Goal: Find contact information: Find contact information

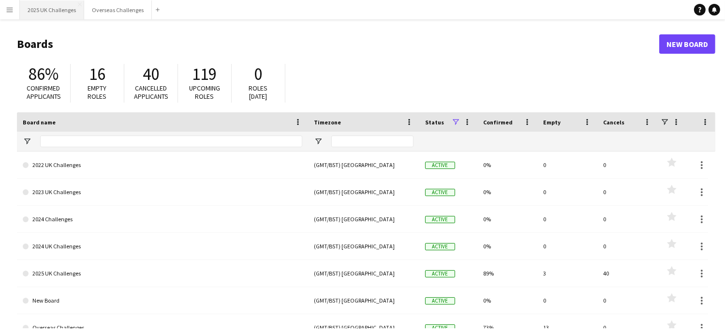
click at [45, 13] on button "2025 UK Challenges Close" at bounding box center [52, 9] width 64 height 19
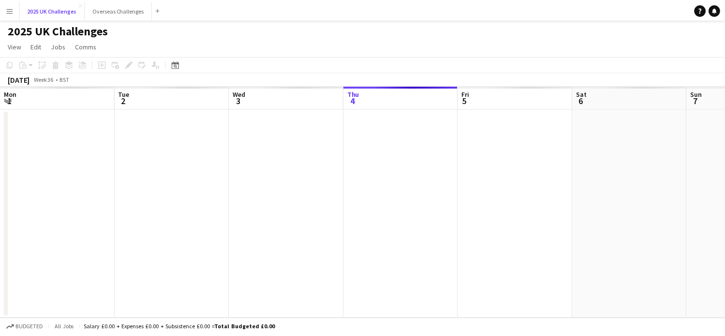
scroll to position [0, 231]
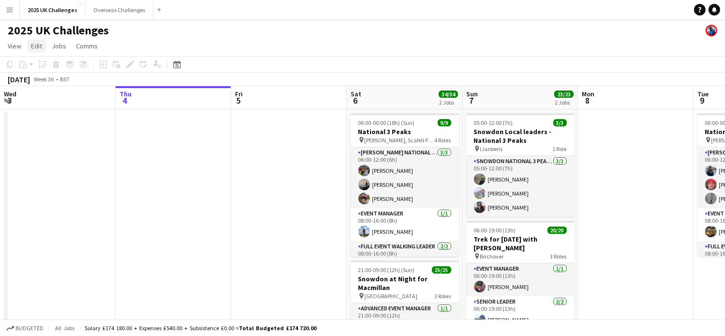
click at [27, 44] on link "Edit" at bounding box center [36, 46] width 19 height 13
click at [19, 45] on span "View" at bounding box center [15, 46] width 14 height 9
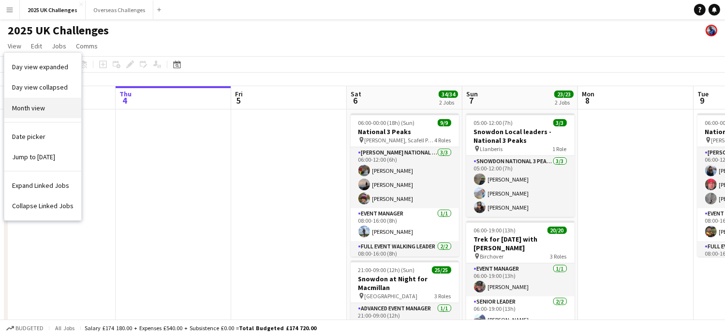
click at [28, 112] on span "Month view" at bounding box center [28, 107] width 33 height 9
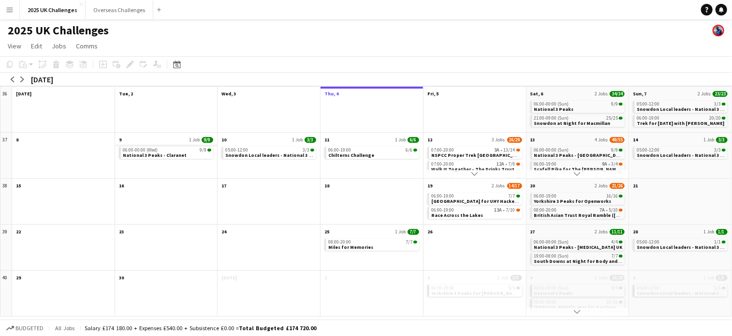
click at [179, 140] on app-month-view-date-header "9 1 Job 9/9" at bounding box center [166, 138] width 102 height 12
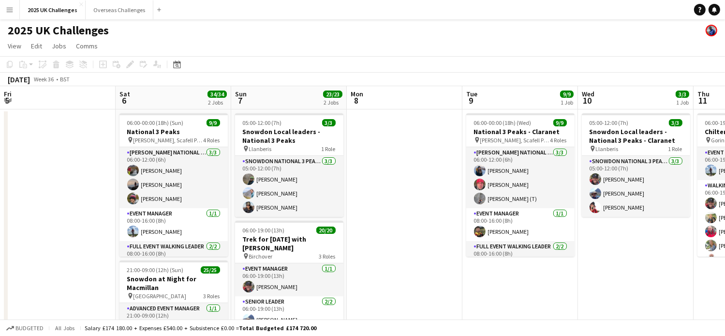
scroll to position [0, 333]
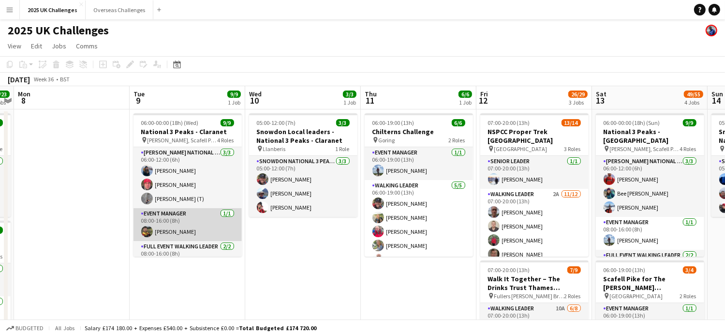
click at [180, 212] on app-card-role "Event Manager [DATE] 08:00-16:00 (8h) [PERSON_NAME]" at bounding box center [187, 224] width 108 height 33
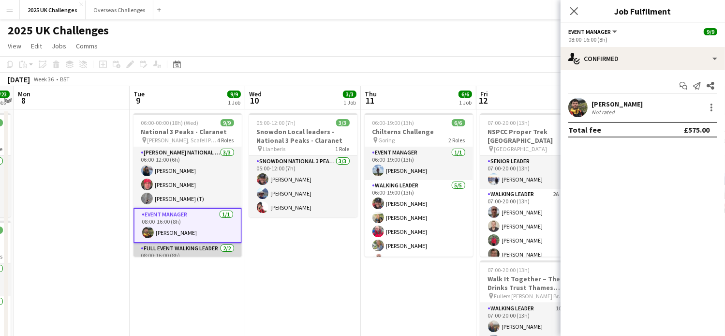
click at [197, 248] on app-card-role "Full Event Walking Leader [DATE] 08:00-16:00 (8h) [PERSON_NAME] [PERSON_NAME]" at bounding box center [187, 266] width 108 height 47
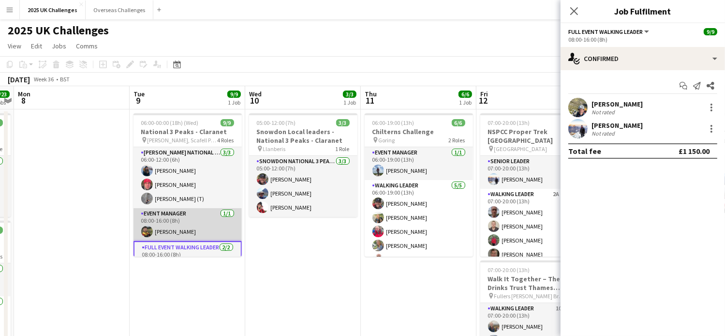
click at [173, 219] on app-card-role "Event Manager [DATE] 08:00-16:00 (8h) [PERSON_NAME]" at bounding box center [187, 224] width 108 height 33
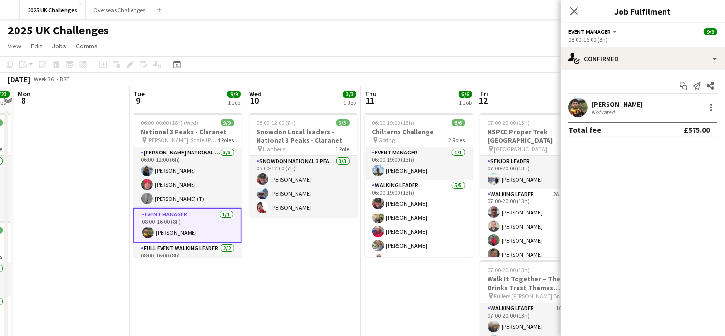
click at [624, 105] on div "[PERSON_NAME]" at bounding box center [616, 104] width 51 height 9
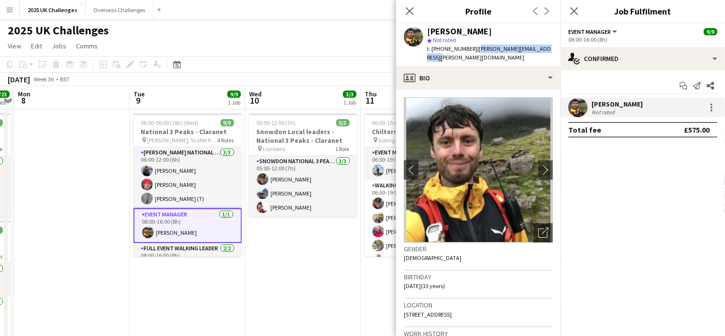
drag, startPoint x: 472, startPoint y: 50, endPoint x: 551, endPoint y: 51, distance: 78.3
click at [551, 51] on div "[PERSON_NAME] star Not rated t. [PHONE_NUMBER] | [PERSON_NAME][EMAIL_ADDRESS][P…" at bounding box center [478, 44] width 164 height 43
copy span "[PERSON_NAME][EMAIL_ADDRESS][PERSON_NAME][DOMAIN_NAME]"
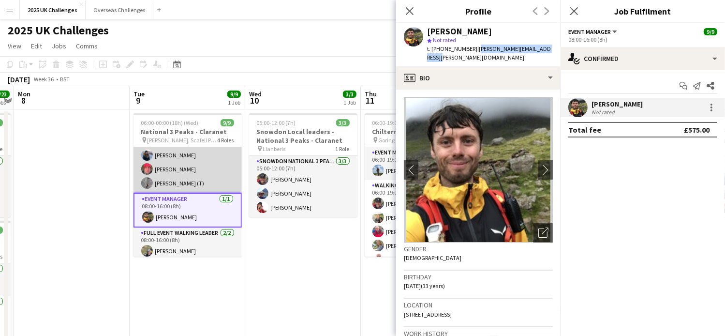
scroll to position [0, 0]
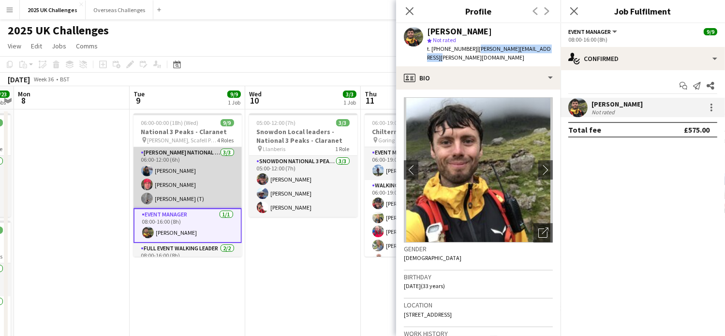
click at [180, 159] on app-card-role "[PERSON_NAME] National 3 Peaks Walking Leader [DATE] 06:00-12:00 (6h) [PERSON_N…" at bounding box center [187, 177] width 108 height 61
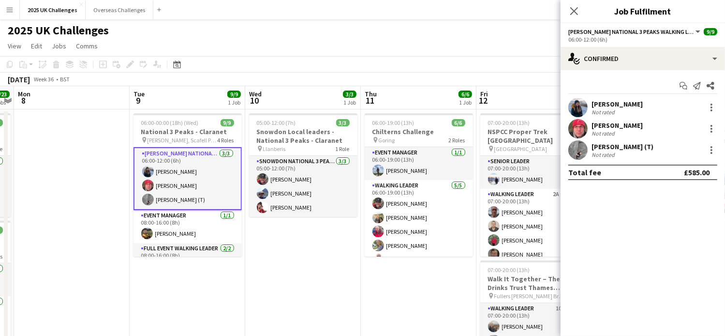
click at [615, 102] on div "[PERSON_NAME]" at bounding box center [616, 104] width 51 height 9
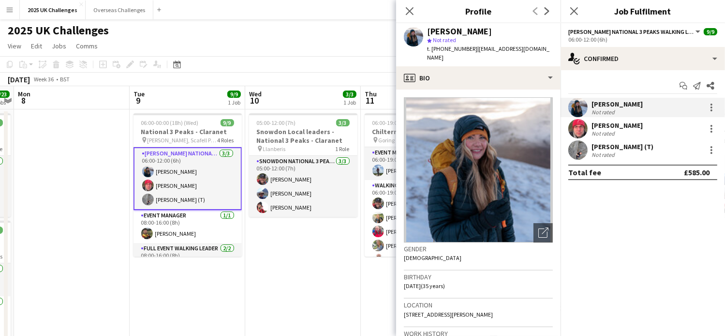
drag, startPoint x: 474, startPoint y: 50, endPoint x: 499, endPoint y: 57, distance: 25.9
click at [499, 57] on div "t. [PHONE_NUMBER] | [EMAIL_ADDRESS][DOMAIN_NAME]" at bounding box center [490, 52] width 126 height 17
copy span "[EMAIL_ADDRESS][DOMAIN_NAME]"
click at [607, 124] on div "[PERSON_NAME]" at bounding box center [616, 125] width 51 height 9
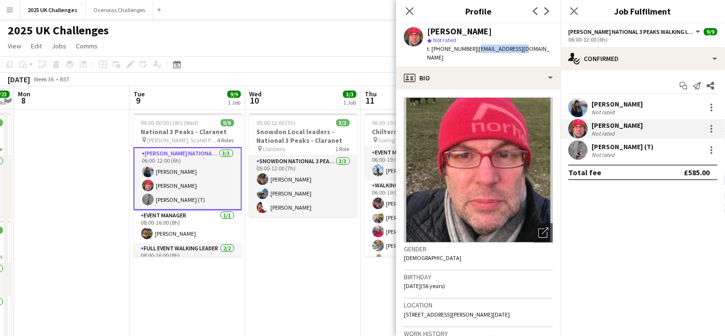
drag, startPoint x: 472, startPoint y: 49, endPoint x: 529, endPoint y: 55, distance: 56.9
click at [529, 55] on div "[PERSON_NAME] star Not rated t. [PHONE_NUMBER] | [EMAIL_ADDRESS][DOMAIN_NAME]" at bounding box center [478, 44] width 164 height 43
copy span "[EMAIL_ADDRESS][DOMAIN_NAME]"
click at [623, 149] on div "[PERSON_NAME] (T)" at bounding box center [622, 146] width 62 height 9
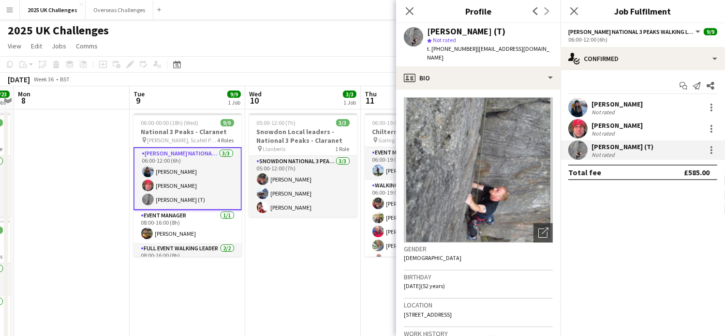
drag, startPoint x: 473, startPoint y: 48, endPoint x: 489, endPoint y: 56, distance: 18.2
click at [489, 56] on div "t. [PHONE_NUMBER] | [EMAIL_ADDRESS][DOMAIN_NAME]" at bounding box center [490, 52] width 126 height 17
copy span "[EMAIL_ADDRESS][DOMAIN_NAME]"
click at [605, 125] on div "[PERSON_NAME]" at bounding box center [616, 125] width 51 height 9
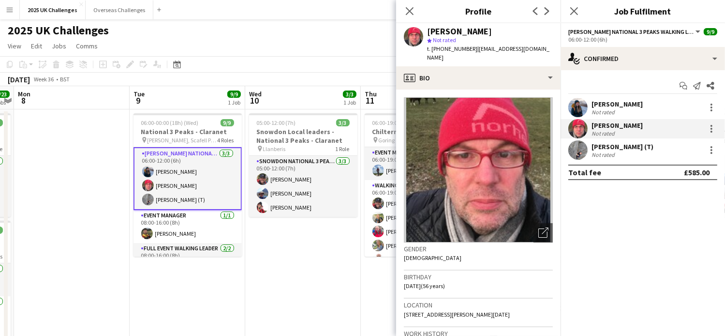
click at [605, 108] on div "Not rated" at bounding box center [603, 111] width 25 height 7
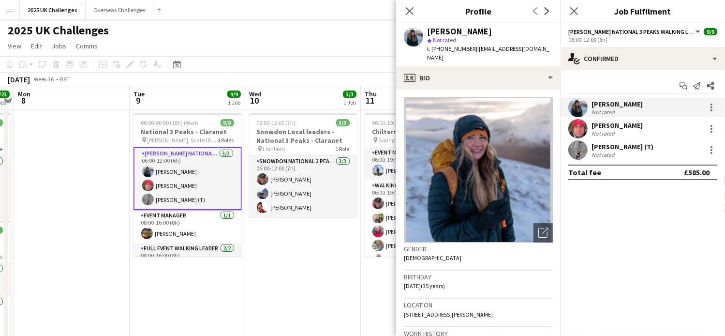
click at [599, 144] on div "[PERSON_NAME] (T)" at bounding box center [622, 146] width 62 height 9
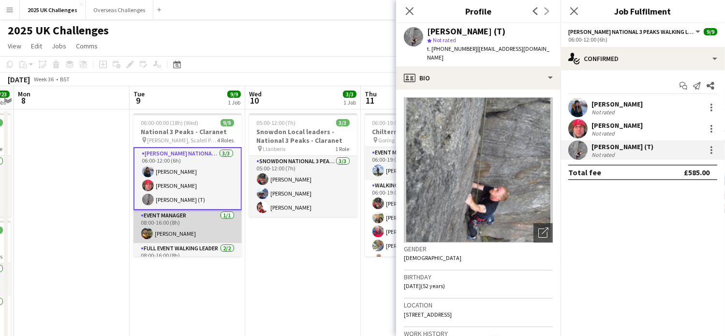
click at [170, 213] on app-card-role "Event Manager [DATE] 08:00-16:00 (8h) [PERSON_NAME]" at bounding box center [187, 226] width 108 height 33
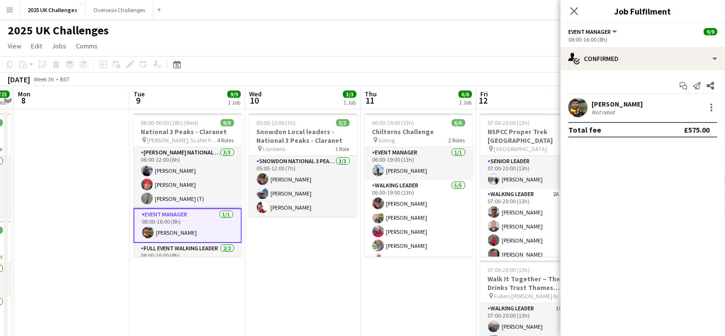
click at [617, 106] on div "[PERSON_NAME]" at bounding box center [616, 104] width 51 height 9
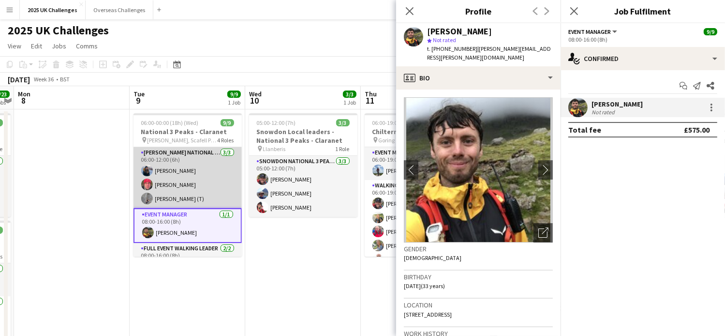
scroll to position [48, 0]
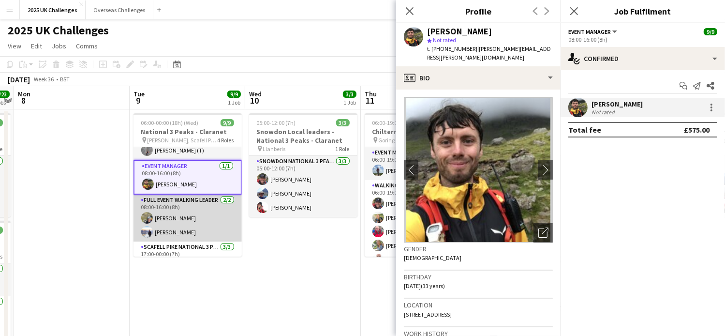
click at [187, 208] on app-card-role "Full Event Walking Leader [DATE] 08:00-16:00 (8h) [PERSON_NAME] [PERSON_NAME]" at bounding box center [187, 217] width 108 height 47
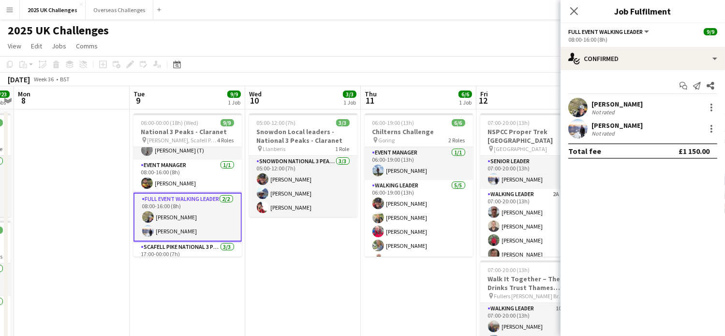
click at [184, 205] on app-card-role "Full Event Walking Leader [DATE] 08:00-16:00 (8h) [PERSON_NAME] [PERSON_NAME]" at bounding box center [187, 216] width 108 height 49
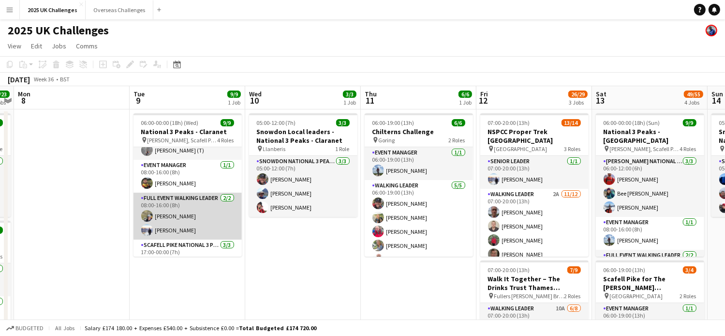
click at [180, 199] on app-card-role "Full Event Walking Leader [DATE] 08:00-16:00 (8h) [PERSON_NAME] [PERSON_NAME]" at bounding box center [187, 215] width 108 height 47
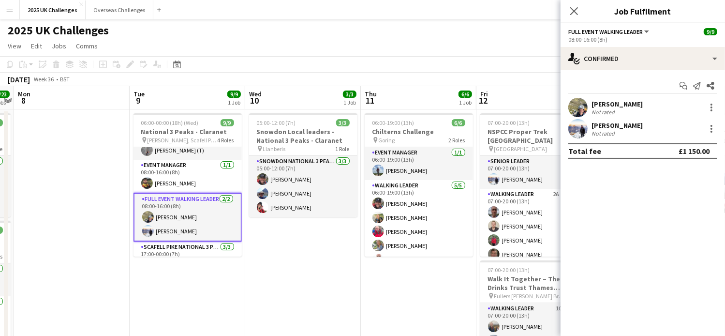
click at [612, 102] on div "[PERSON_NAME]" at bounding box center [616, 104] width 51 height 9
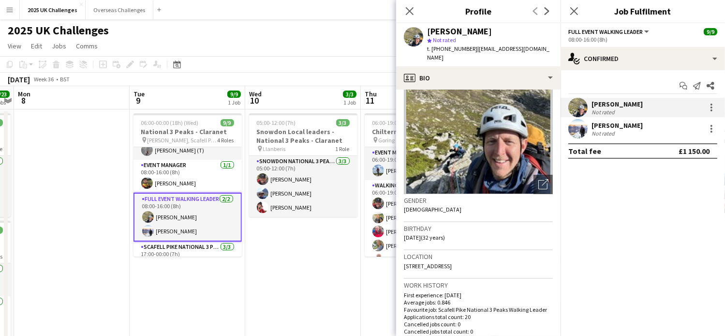
scroll to position [0, 0]
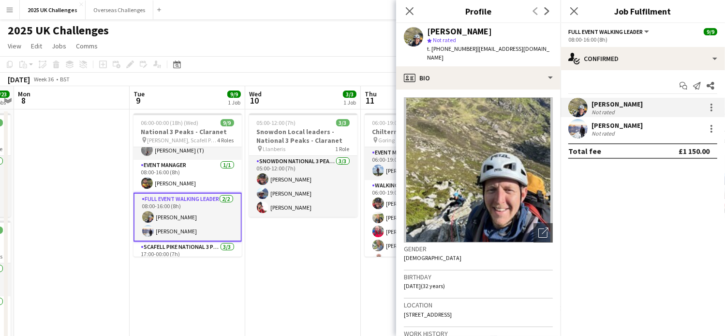
click at [498, 46] on span "| [EMAIL_ADDRESS][DOMAIN_NAME]" at bounding box center [488, 53] width 122 height 16
drag, startPoint x: 476, startPoint y: 47, endPoint x: 554, endPoint y: 50, distance: 77.9
click at [554, 50] on div "[PERSON_NAME] star Not rated t. [PHONE_NUMBER] | [EMAIL_ADDRESS][DOMAIN_NAME]" at bounding box center [478, 44] width 164 height 43
copy span "[EMAIL_ADDRESS][DOMAIN_NAME]"
click at [168, 227] on app-card-role "Full Event Walking Leader [DATE] 08:00-16:00 (8h) [PERSON_NAME] [PERSON_NAME]" at bounding box center [187, 216] width 108 height 49
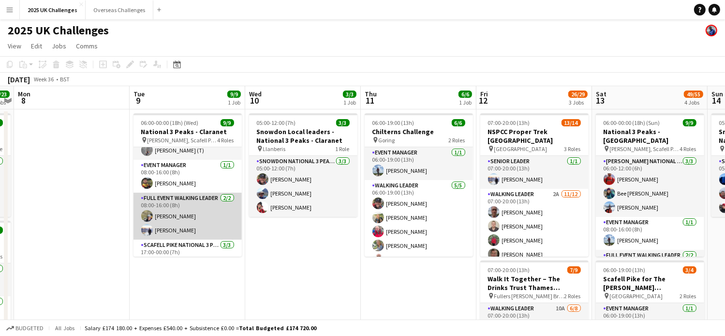
click at [174, 216] on app-card-role "Full Event Walking Leader [DATE] 08:00-16:00 (8h) [PERSON_NAME] [PERSON_NAME]" at bounding box center [187, 215] width 108 height 47
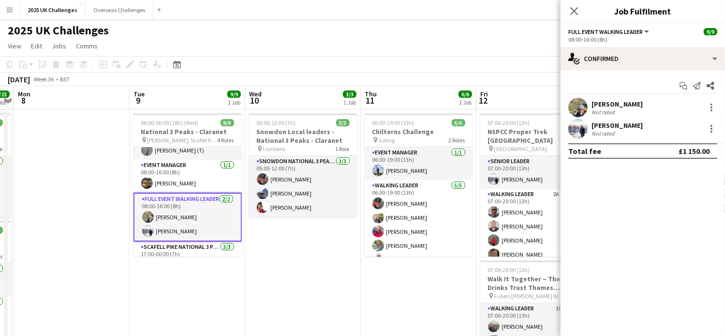
click at [586, 128] on app-user-avatar at bounding box center [577, 128] width 19 height 19
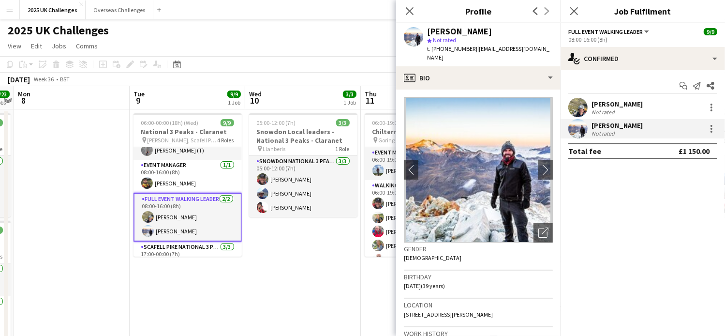
click at [477, 48] on span "| [EMAIL_ADDRESS][DOMAIN_NAME]" at bounding box center [488, 53] width 122 height 16
drag, startPoint x: 476, startPoint y: 48, endPoint x: 558, endPoint y: 51, distance: 82.2
click at [558, 51] on app-profile-header "[PERSON_NAME] star Not rated t. [PHONE_NUMBER] | [EMAIL_ADDRESS][DOMAIN_NAME]" at bounding box center [478, 44] width 164 height 43
copy span "[EMAIL_ADDRESS][DOMAIN_NAME]"
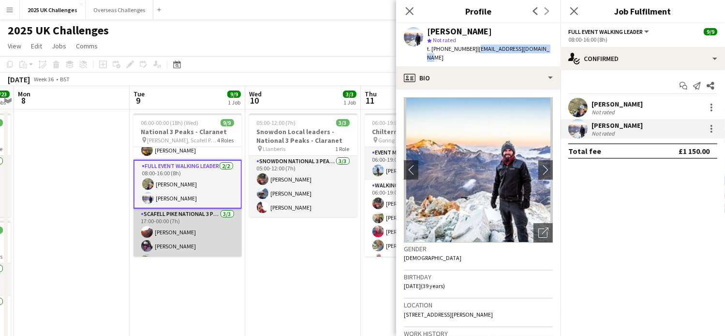
scroll to position [93, 0]
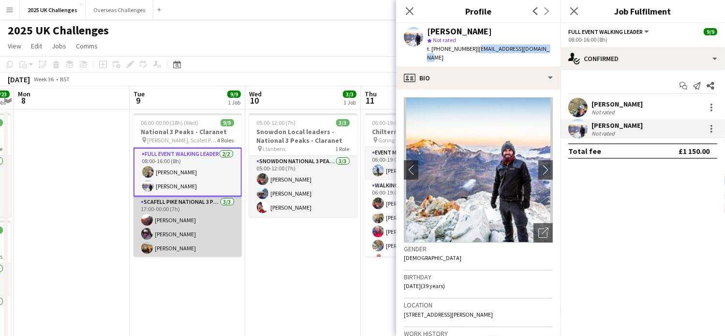
click at [192, 202] on app-card-role "Scafell Pike National 3 Peaks Walking Leader [DATE] 17:00-00:00 (7h) [PERSON_NA…" at bounding box center [187, 226] width 108 height 61
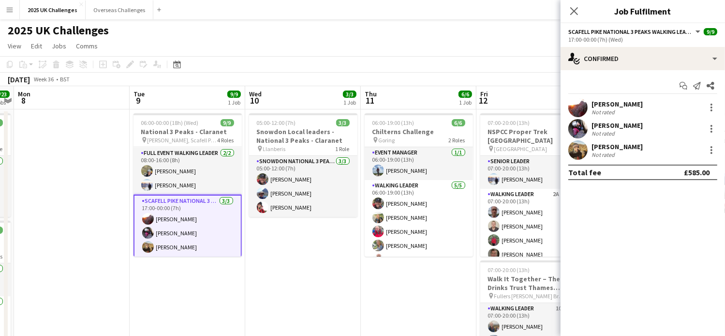
click at [600, 93] on div "Start chat Send notification Share" at bounding box center [642, 86] width 149 height 16
click at [605, 107] on div "[PERSON_NAME]" at bounding box center [616, 104] width 51 height 9
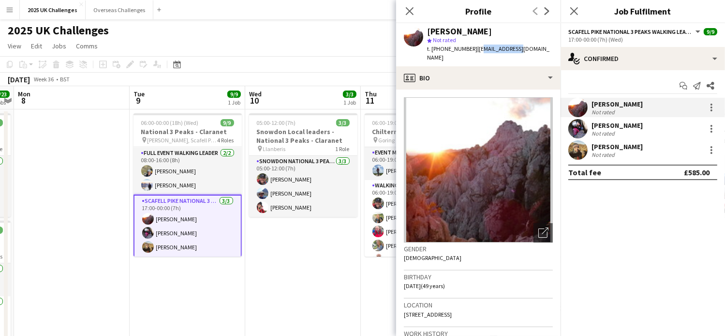
drag, startPoint x: 474, startPoint y: 49, endPoint x: 513, endPoint y: 49, distance: 39.6
click at [513, 49] on span "| [EMAIL_ADDRESS][DOMAIN_NAME]" at bounding box center [488, 53] width 122 height 16
drag, startPoint x: 513, startPoint y: 49, endPoint x: 478, endPoint y: 53, distance: 35.5
click at [499, 40] on div "star Not rated" at bounding box center [490, 40] width 126 height 9
drag, startPoint x: 472, startPoint y: 49, endPoint x: 557, endPoint y: 53, distance: 85.7
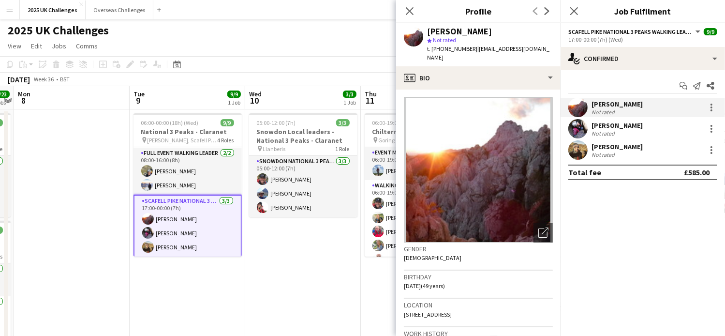
click at [557, 53] on app-profile-header "[PERSON_NAME] star Not rated t. [PHONE_NUMBER] | [EMAIL_ADDRESS][DOMAIN_NAME]" at bounding box center [478, 44] width 164 height 43
drag, startPoint x: 557, startPoint y: 53, endPoint x: 485, endPoint y: 53, distance: 72.0
click at [487, 53] on div "[PERSON_NAME] star Not rated t. [PHONE_NUMBER] | [EMAIL_ADDRESS][DOMAIN_NAME]" at bounding box center [478, 44] width 164 height 43
click at [473, 49] on span "| [EMAIL_ADDRESS][DOMAIN_NAME]" at bounding box center [488, 53] width 122 height 16
drag, startPoint x: 473, startPoint y: 49, endPoint x: 536, endPoint y: 52, distance: 62.5
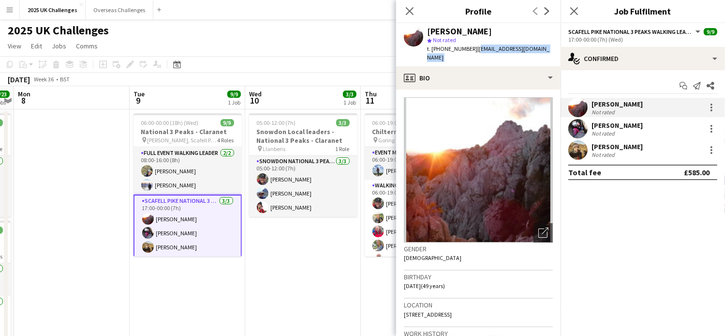
click at [536, 52] on div "[PERSON_NAME] star Not rated t. [PHONE_NUMBER] | [EMAIL_ADDRESS][DOMAIN_NAME]" at bounding box center [478, 44] width 164 height 43
click at [605, 125] on div "[PERSON_NAME]" at bounding box center [616, 125] width 51 height 9
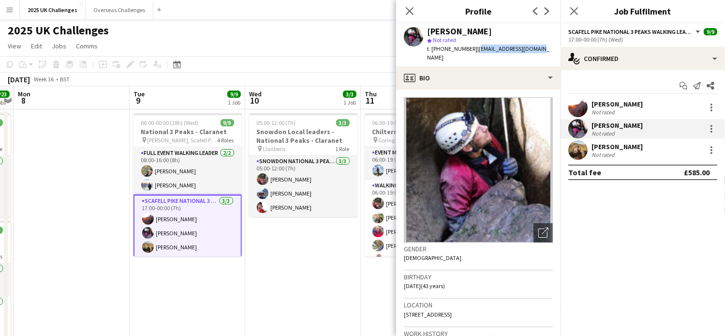
drag, startPoint x: 475, startPoint y: 48, endPoint x: 546, endPoint y: 49, distance: 70.6
click at [546, 49] on div "[PERSON_NAME] star Not rated t. [PHONE_NUMBER] | [EMAIL_ADDRESS][DOMAIN_NAME]" at bounding box center [478, 44] width 164 height 43
copy span "[EMAIL_ADDRESS][DOMAIN_NAME]"
click at [608, 147] on div "[PERSON_NAME]" at bounding box center [616, 146] width 51 height 9
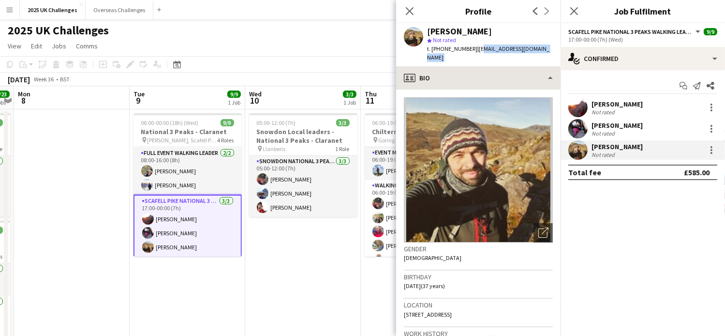
drag, startPoint x: 476, startPoint y: 48, endPoint x: 553, endPoint y: 59, distance: 77.2
click at [553, 59] on app-crew-profile "Close pop-in Profile Previous Next [PERSON_NAME] star Not rated t. [PHONE_NUMBE…" at bounding box center [478, 168] width 164 height 336
drag, startPoint x: 553, startPoint y: 59, endPoint x: 550, endPoint y: 49, distance: 10.6
click at [550, 49] on app-profile-header "[PERSON_NAME] star Not rated t. [PHONE_NUMBER] | [EMAIL_ADDRESS][DOMAIN_NAME]" at bounding box center [478, 44] width 164 height 43
copy span "[EMAIL_ADDRESS][DOMAIN_NAME]"
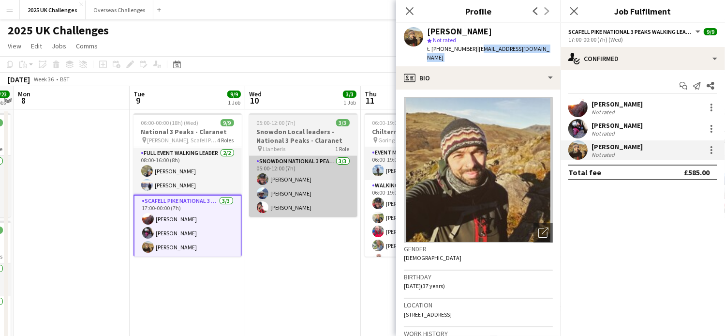
scroll to position [0, 0]
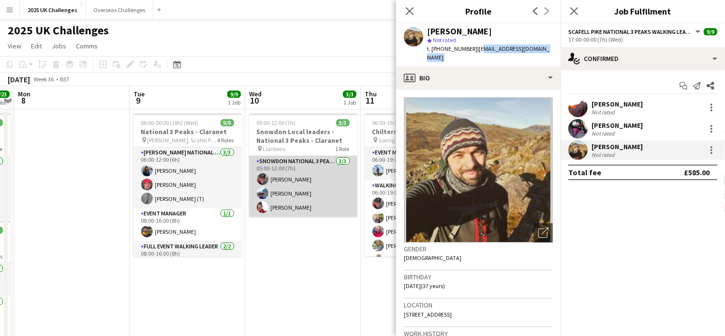
click at [300, 173] on app-card-role "Snowdon National 3 Peaks Walking Leader [DATE] 05:00-12:00 (7h) [PERSON_NAME] […" at bounding box center [303, 186] width 108 height 61
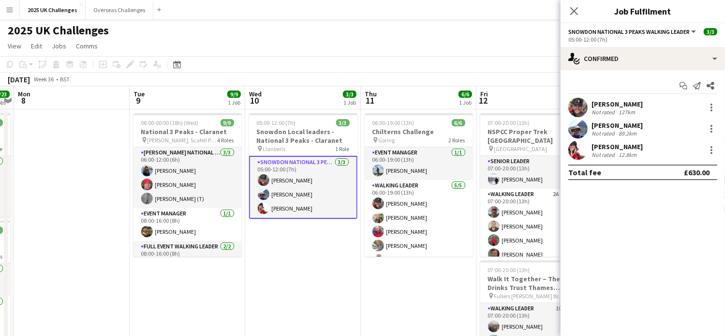
click at [604, 101] on div "[PERSON_NAME]" at bounding box center [616, 104] width 51 height 9
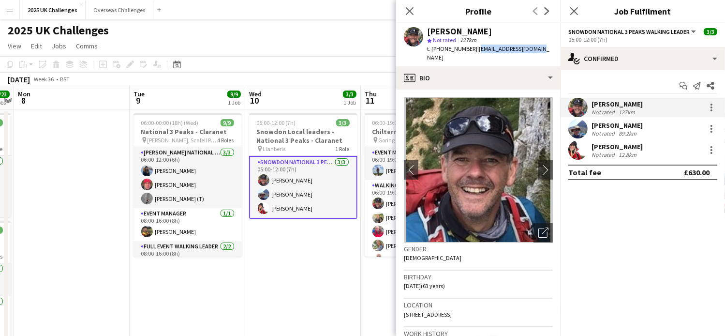
drag, startPoint x: 474, startPoint y: 51, endPoint x: 535, endPoint y: 51, distance: 61.4
click at [535, 51] on div "[PERSON_NAME] star Not rated 127km t. [PHONE_NUMBER] | [EMAIL_ADDRESS][DOMAIN_N…" at bounding box center [478, 44] width 164 height 43
copy span "[EMAIL_ADDRESS][DOMAIN_NAME]"
click at [597, 126] on div "[PERSON_NAME]" at bounding box center [616, 125] width 51 height 9
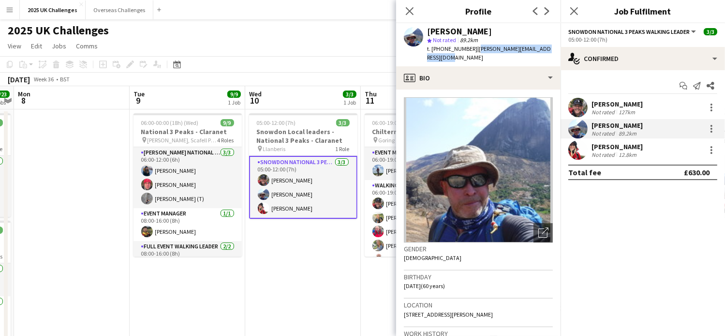
drag, startPoint x: 472, startPoint y: 49, endPoint x: 486, endPoint y: 57, distance: 15.4
click at [486, 57] on div "t. [PHONE_NUMBER] | [PERSON_NAME][EMAIL_ADDRESS][DOMAIN_NAME]" at bounding box center [490, 52] width 126 height 17
copy span "[PERSON_NAME][EMAIL_ADDRESS][DOMAIN_NAME]"
click at [625, 144] on div "[PERSON_NAME]" at bounding box center [616, 146] width 51 height 9
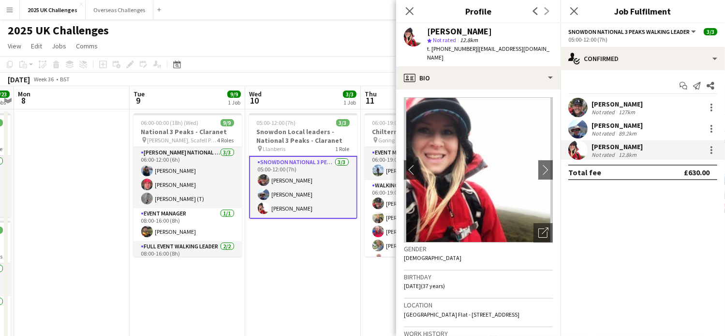
drag, startPoint x: 507, startPoint y: 56, endPoint x: 550, endPoint y: 53, distance: 43.1
click at [550, 53] on div "[PERSON_NAME] star Not rated 12.8km t. [PHONE_NUMBER] | [EMAIL_ADDRESS][DOMAIN_…" at bounding box center [478, 44] width 164 height 43
click at [410, 15] on icon "Close pop-in" at bounding box center [409, 10] width 9 height 9
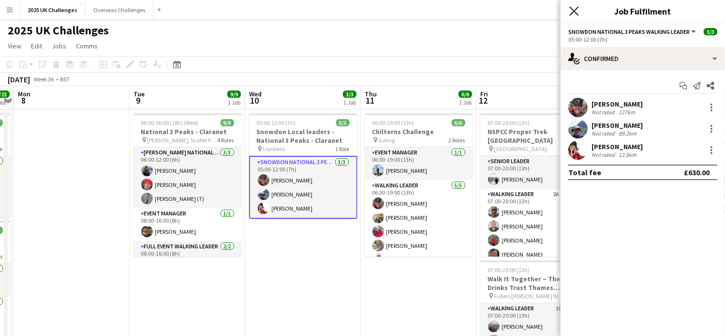
click at [571, 11] on icon "Close pop-in" at bounding box center [573, 10] width 9 height 9
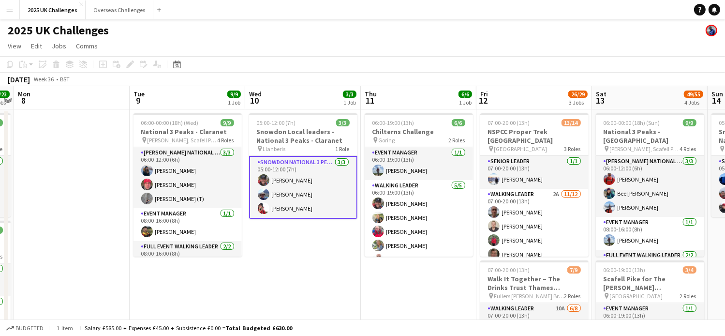
click at [626, 68] on app-toolbar "Copy Paste Paste Ctrl+V Paste with crew Ctrl+Shift+V Paste linked Job [GEOGRAPH…" at bounding box center [362, 64] width 725 height 16
